Goal: Navigation & Orientation: Find specific page/section

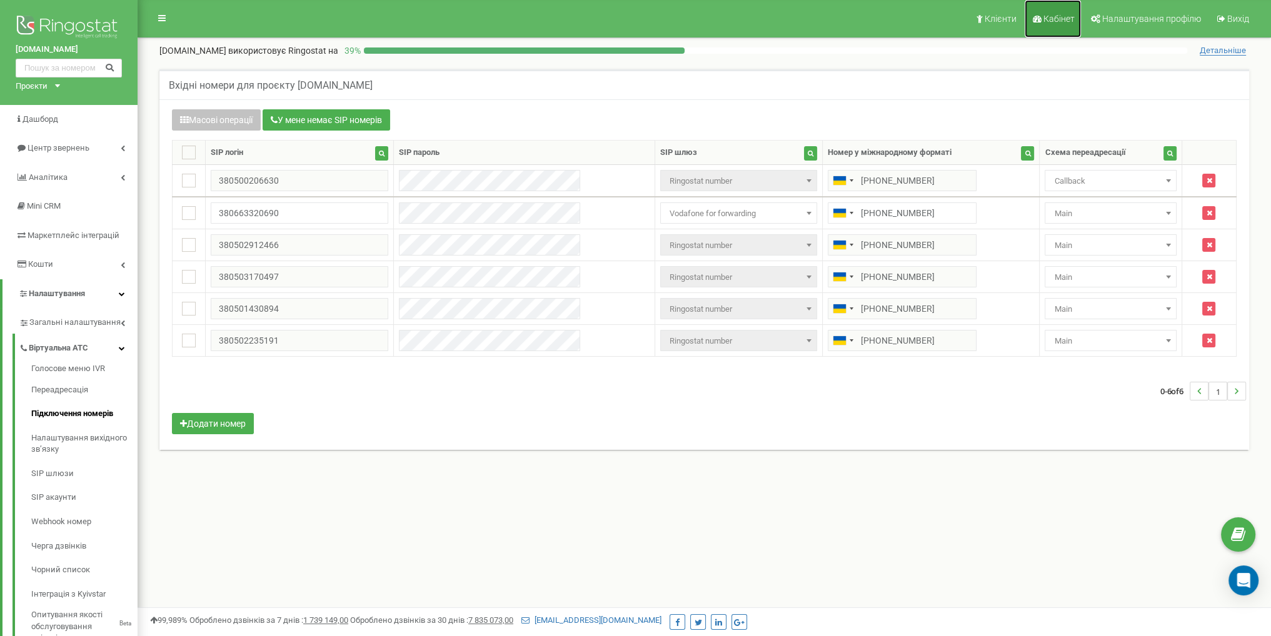
click at [1039, 21] on icon at bounding box center [1037, 18] width 9 height 9
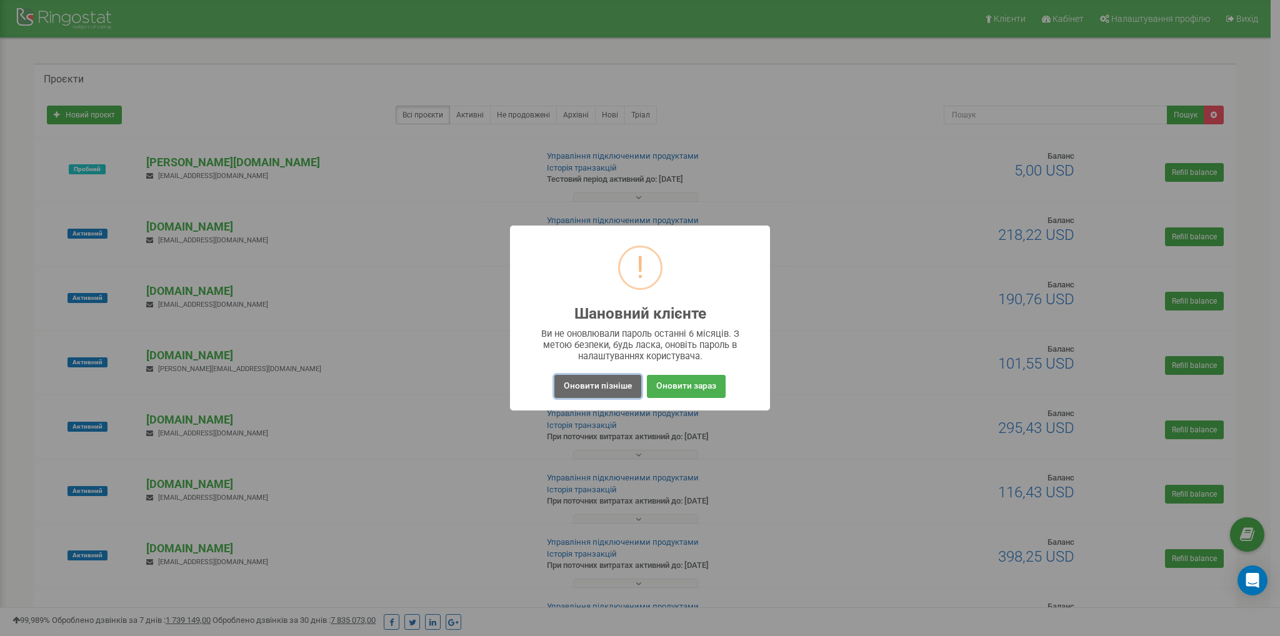
click at [594, 388] on button "Оновити пізніше" at bounding box center [597, 386] width 87 height 23
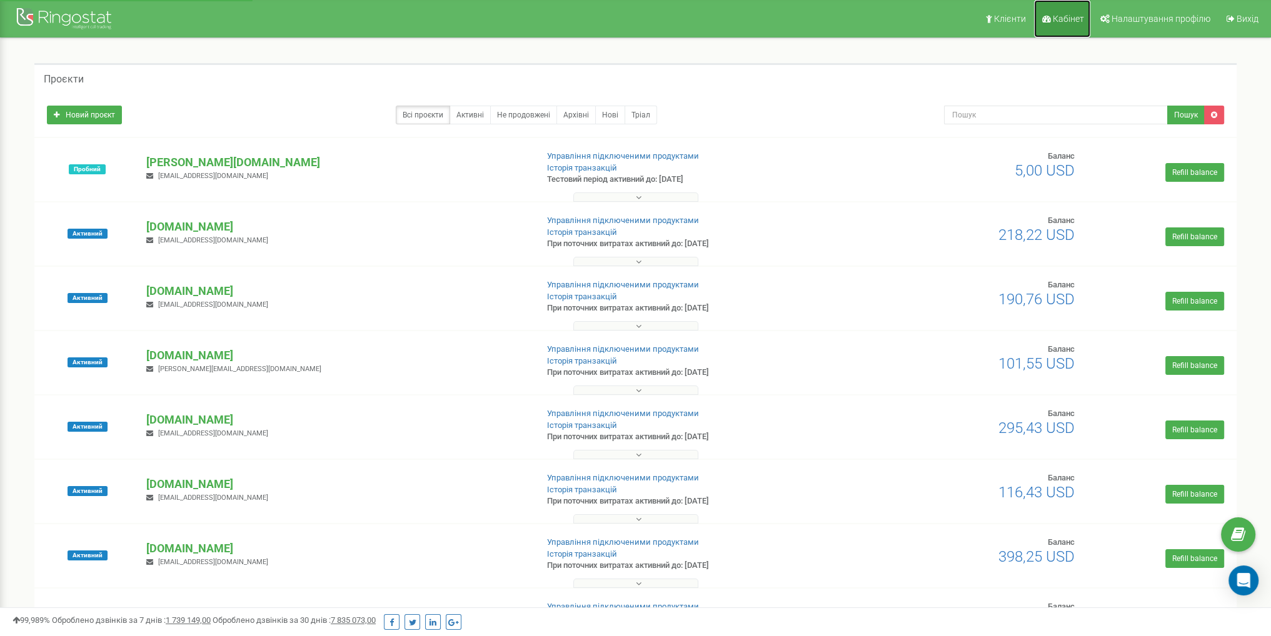
click at [1063, 16] on span "Кабінет" at bounding box center [1068, 19] width 31 height 10
